Goal: Information Seeking & Learning: Learn about a topic

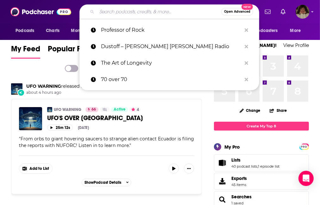
click at [106, 12] on input "Search podcasts, credits, & more..." at bounding box center [159, 12] width 124 height 10
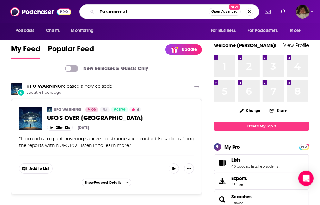
type input "Paranormal"
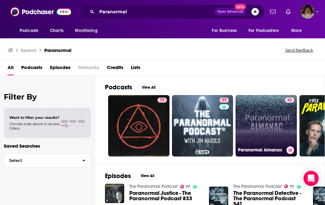
click at [256, 122] on link "63 Paranormal Almanac" at bounding box center [266, 125] width 61 height 61
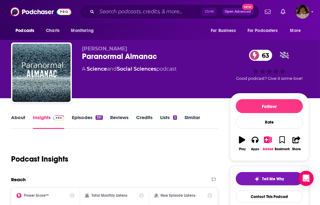
click at [50, 122] on link "Insights" at bounding box center [48, 121] width 31 height 15
click at [21, 123] on link "About" at bounding box center [18, 121] width 14 height 15
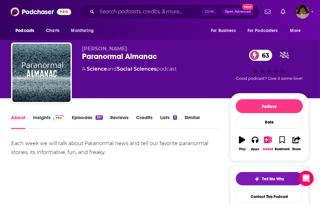
click at [21, 123] on link "About" at bounding box center [18, 121] width 14 height 15
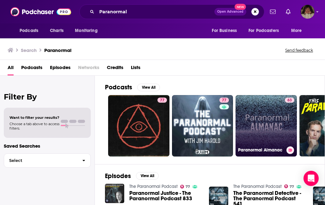
click at [267, 124] on link "63 Paranormal Almanac" at bounding box center [266, 125] width 61 height 61
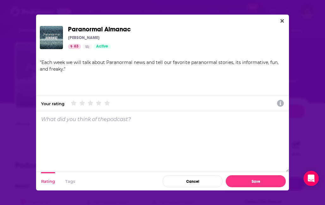
click at [204, 30] on span "Paranormal Almanac" at bounding box center [174, 29] width 212 height 7
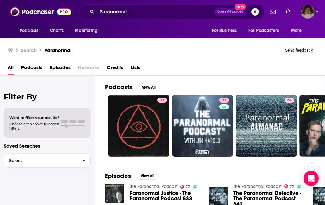
click at [181, 65] on div "All Podcasts Episodes Networks Credits Lists" at bounding box center [164, 68] width 312 height 13
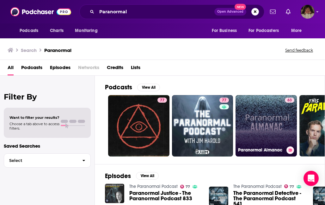
click at [253, 121] on link "63 Paranormal Almanac" at bounding box center [266, 125] width 61 height 61
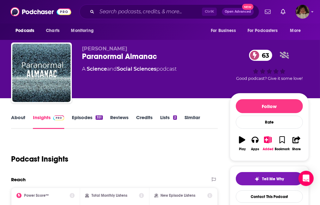
click at [170, 93] on div "[PERSON_NAME] Paranormal Almanac 63 A Science and Social Sciences podcast" at bounding box center [156, 71] width 148 height 51
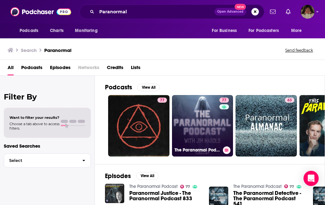
click at [199, 97] on link "77 The Paranormal Podcast" at bounding box center [202, 125] width 61 height 61
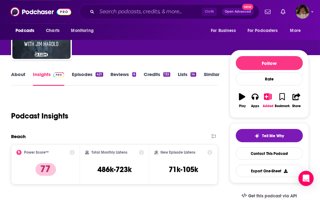
scroll to position [44, 0]
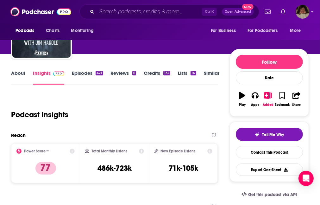
click at [195, 79] on link "Lists 14" at bounding box center [187, 77] width 18 height 15
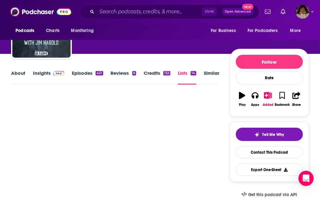
click at [71, 29] on div "Podcasts Charts Monitoring" at bounding box center [56, 30] width 90 height 15
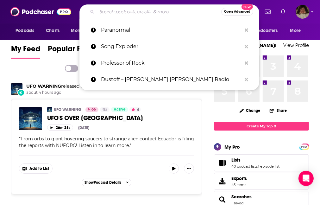
click at [107, 9] on input "Search podcasts, credits, & more..." at bounding box center [159, 12] width 124 height 10
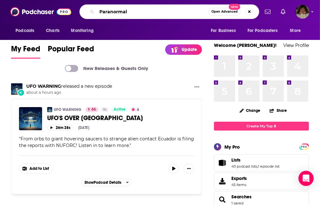
type input "Paranormal"
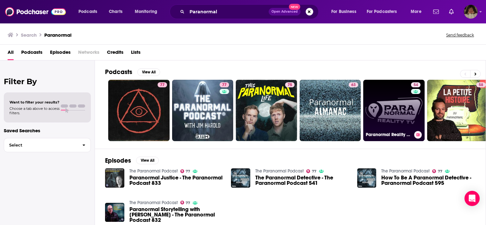
click at [319, 108] on link "54 Paranormal Reality with [PERSON_NAME] (a/k/a Beyond Reality Paranormal Podca…" at bounding box center [393, 110] width 61 height 61
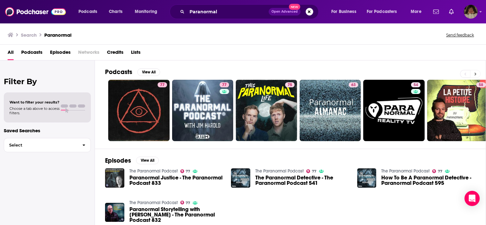
click at [319, 74] on icon at bounding box center [475, 73] width 2 height 3
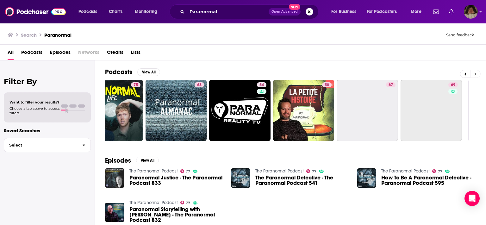
click at [319, 74] on icon at bounding box center [475, 73] width 2 height 3
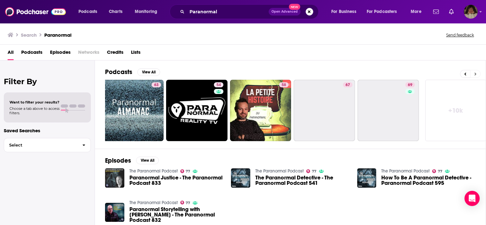
click at [319, 74] on icon at bounding box center [475, 73] width 2 height 3
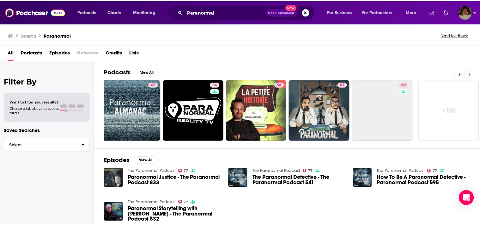
scroll to position [0, 200]
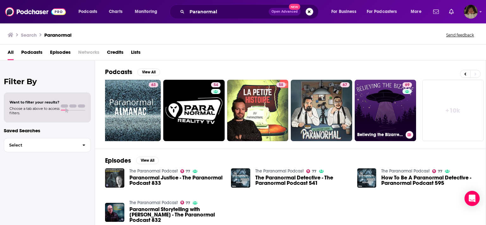
click at [319, 120] on link "69 Believing the Bizarre: Paranormal Conspiracies & Myths" at bounding box center [384, 110] width 61 height 61
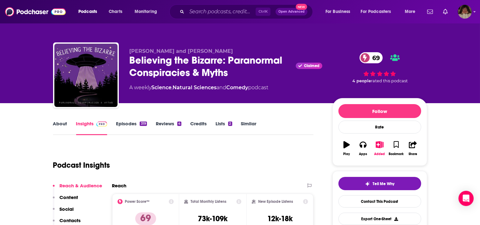
click at [121, 123] on link "Episodes 319" at bounding box center [131, 127] width 31 height 15
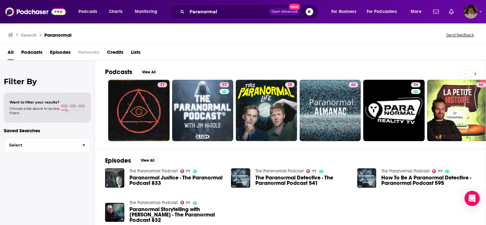
click at [319, 72] on button at bounding box center [475, 74] width 10 height 8
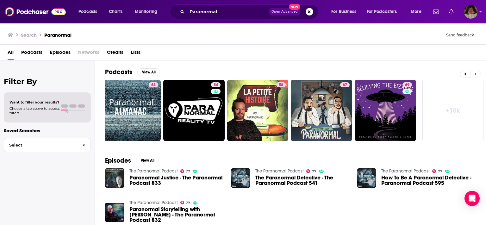
scroll to position [0, 200]
click at [34, 52] on span "Podcasts" at bounding box center [31, 53] width 21 height 13
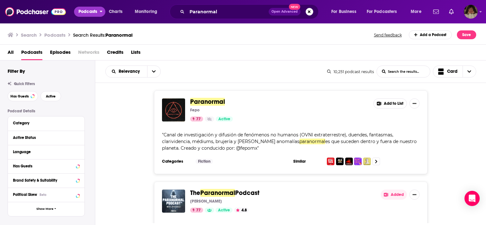
click at [84, 11] on span "Podcasts" at bounding box center [87, 11] width 19 height 9
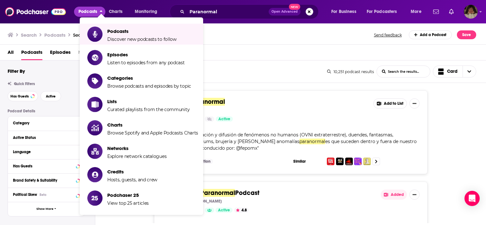
click at [31, 51] on span "Podcasts" at bounding box center [31, 53] width 21 height 13
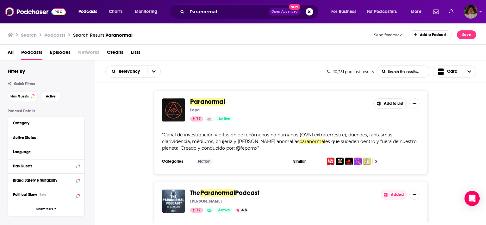
click at [311, 193] on span "The Paranormal Podcast" at bounding box center [282, 192] width 185 height 7
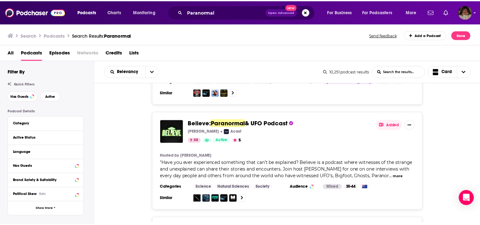
scroll to position [801, 0]
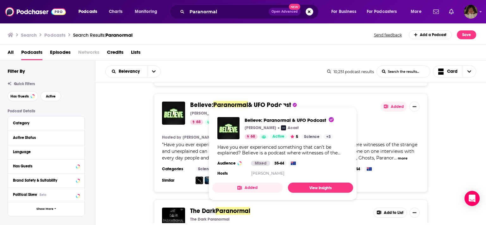
click at [217, 101] on span "Paranormal" at bounding box center [230, 105] width 35 height 8
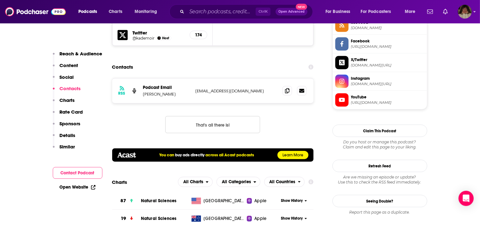
scroll to position [602, 0]
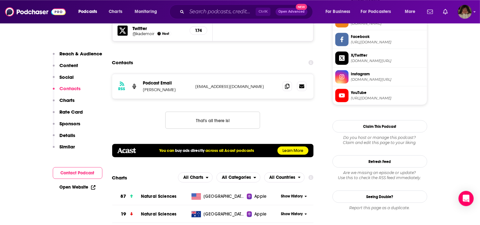
click at [198, 83] on p "info+a7563ab0-cc6d-5cf0-9e46-c7db8197ca5b@mg-eu.acast.com" at bounding box center [237, 85] width 82 height 5
click at [303, 83] on icon at bounding box center [301, 85] width 5 height 5
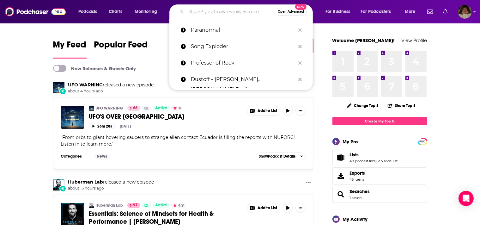
click at [204, 12] on input "Search podcasts, credits, & more..." at bounding box center [231, 12] width 88 height 10
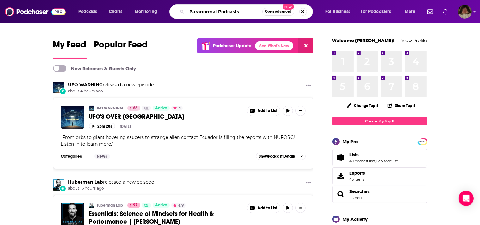
type input "Paranormal Podcasts"
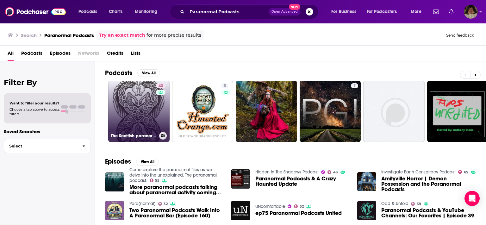
click at [144, 97] on link "43 The Scottish paranormal podcast’s Podcast" at bounding box center [138, 111] width 61 height 61
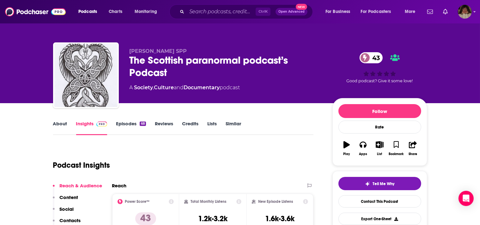
click at [59, 123] on link "About" at bounding box center [60, 127] width 14 height 15
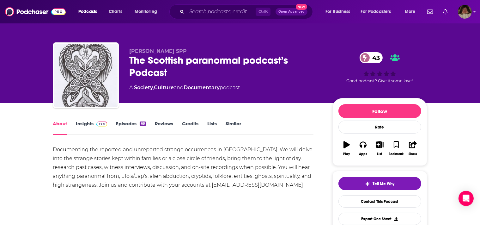
click at [124, 122] on link "Episodes 68" at bounding box center [131, 127] width 30 height 15
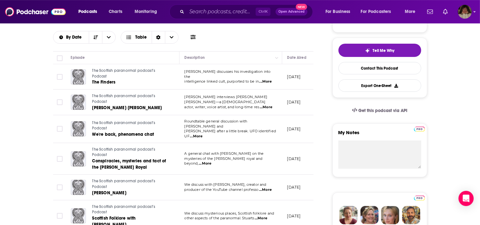
scroll to position [158, 0]
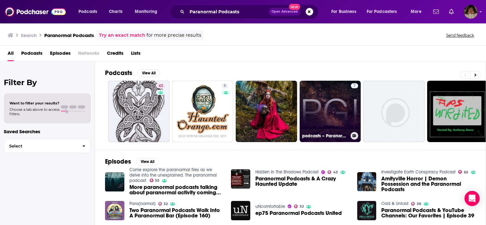
click at [320, 113] on link "7 podcasts – Paranormal Georgia Investigations" at bounding box center [329, 111] width 61 height 61
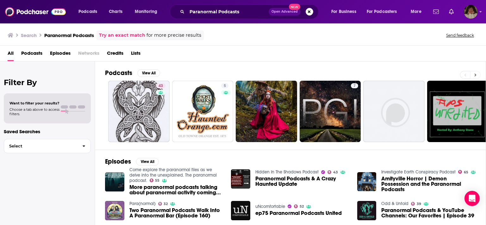
click at [474, 74] on icon at bounding box center [475, 75] width 2 height 4
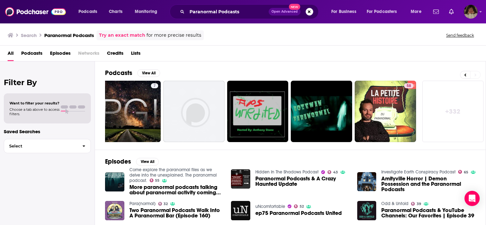
scroll to position [0, 200]
click at [468, 74] on button at bounding box center [465, 75] width 10 height 8
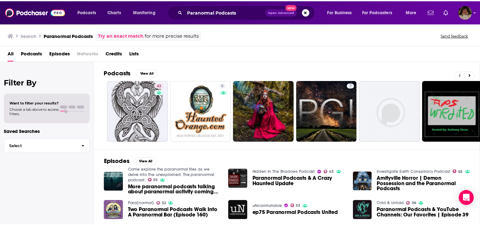
scroll to position [0, 0]
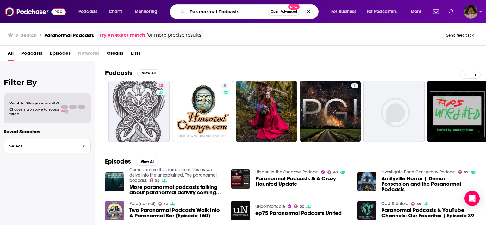
click at [241, 12] on input "Paranormal Podcasts" at bounding box center [227, 12] width 81 height 10
type input "P"
type input "Angels and ET's"
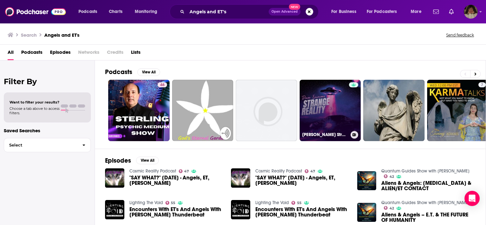
click at [328, 105] on link "Dave Emmons Strange Reality" at bounding box center [329, 110] width 61 height 61
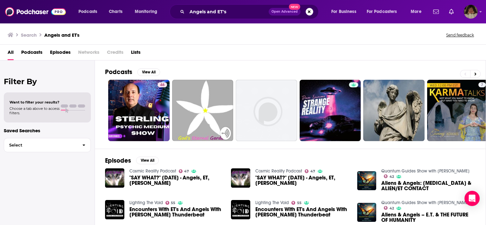
click at [388, 182] on span "Aliens & Angels: AUTISM & ALIEN/ET CONTACT" at bounding box center [428, 185] width 94 height 11
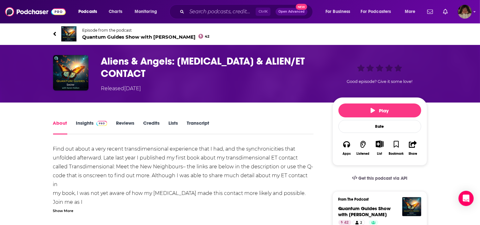
click at [84, 121] on link "Insights" at bounding box center [91, 127] width 31 height 15
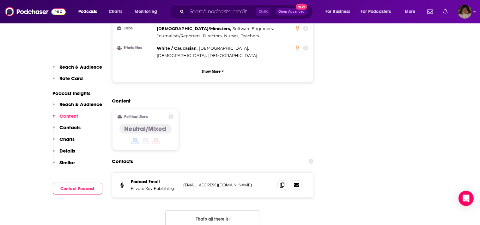
scroll to position [651, 0]
